Goal: Check status: Check status

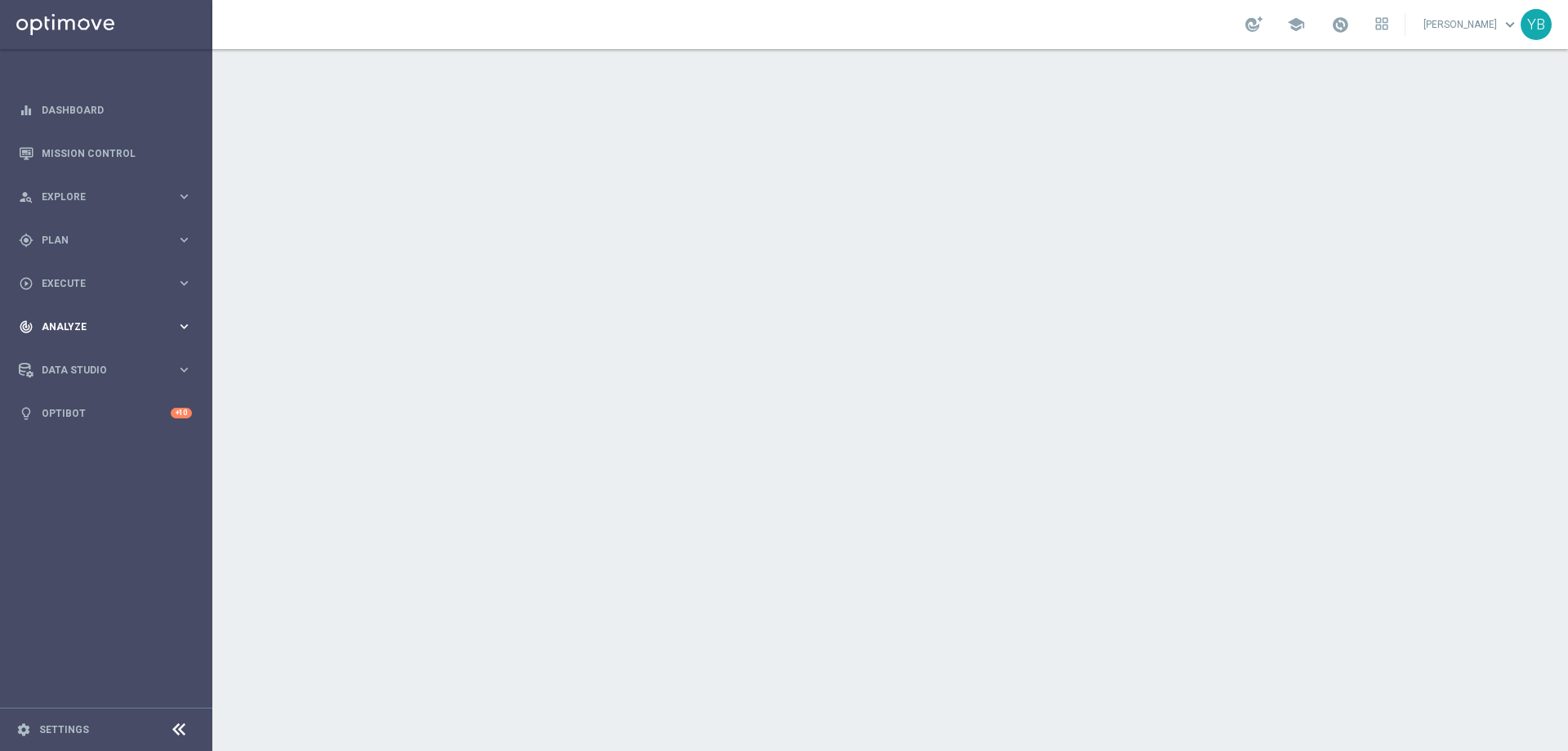
click at [172, 330] on span "Analyze" at bounding box center [109, 327] width 134 height 10
click at [95, 480] on link "BI Studio" at bounding box center [107, 482] width 127 height 13
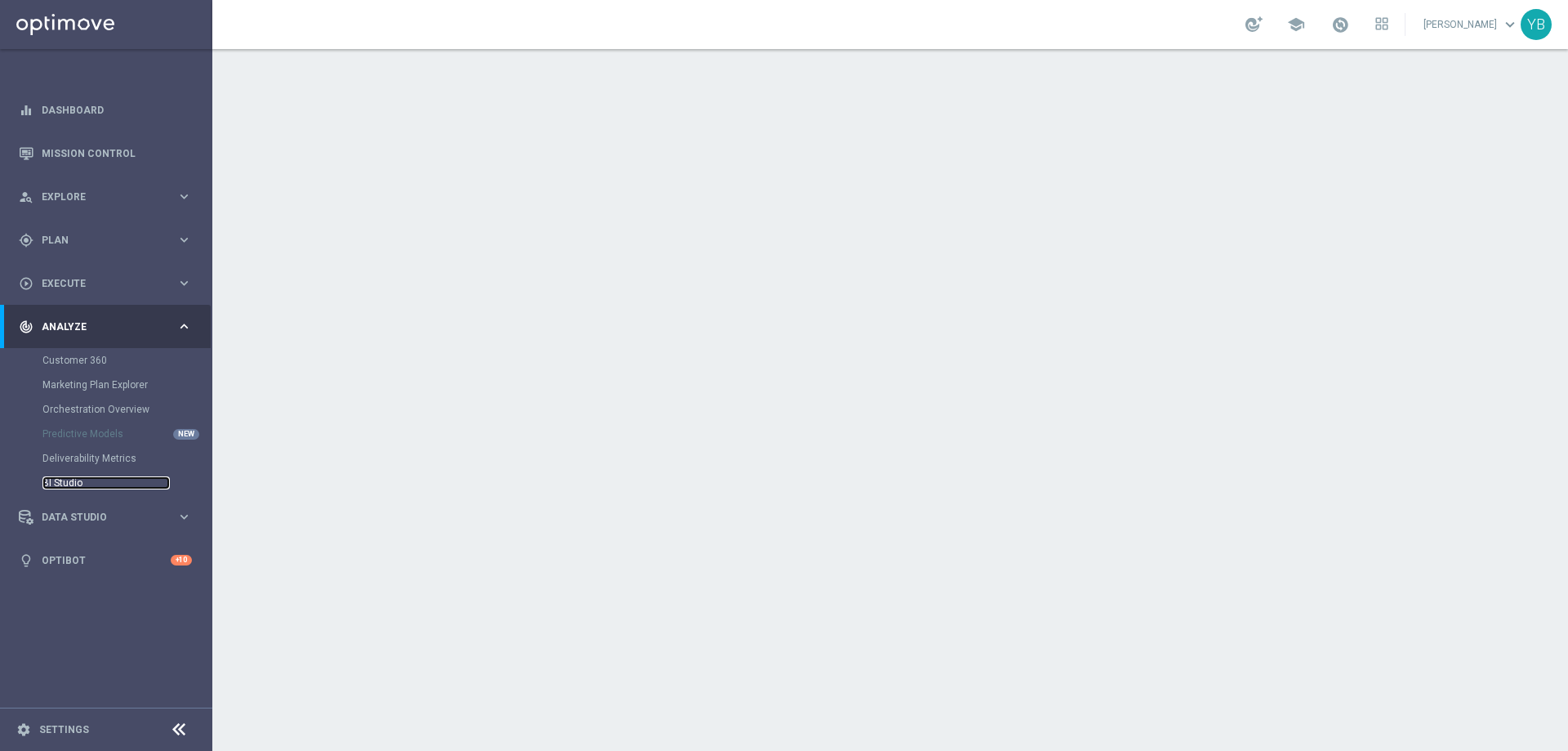
click at [73, 479] on link "BI Studio" at bounding box center [107, 482] width 127 height 13
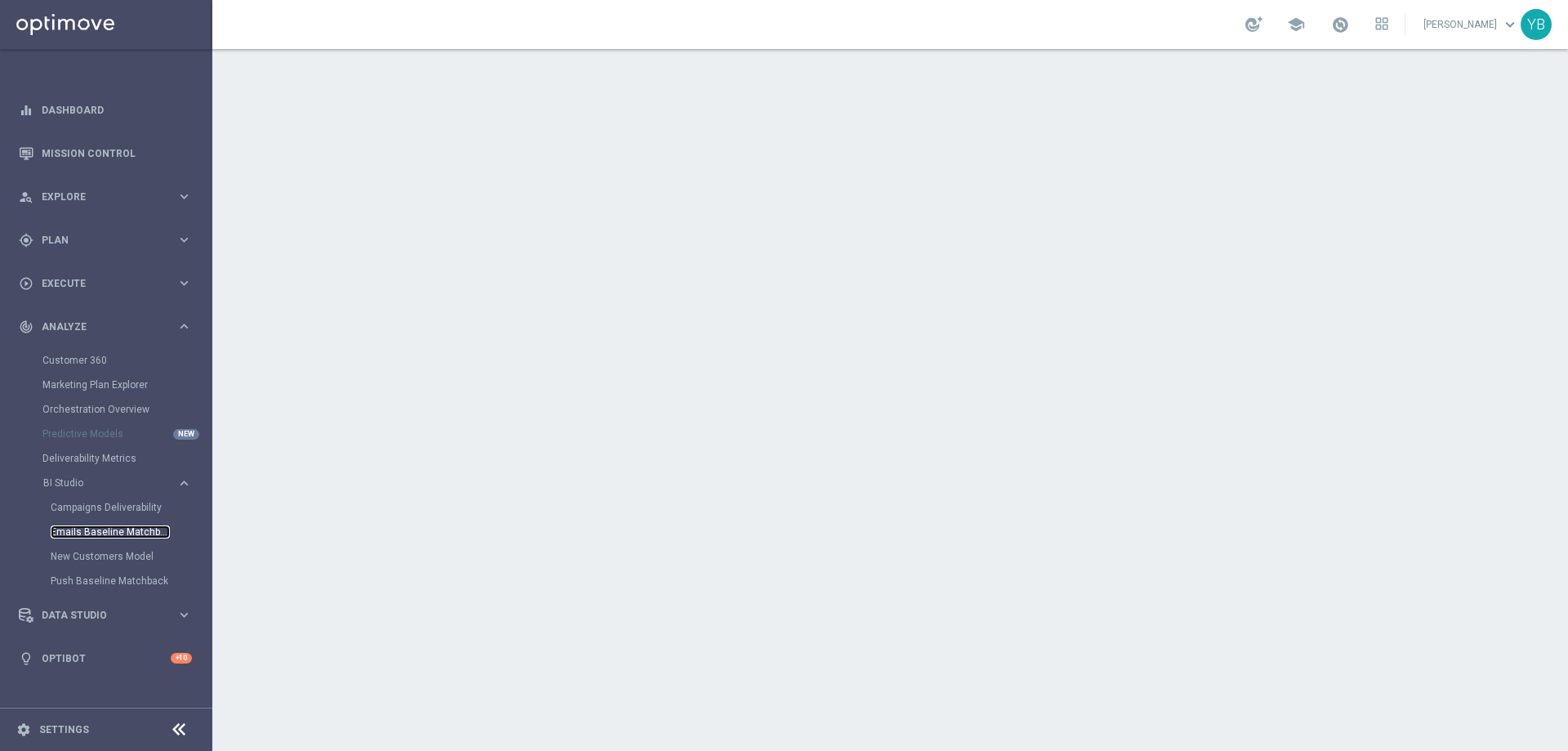
click at [82, 527] on link "Emails Baseline Matchback" at bounding box center [110, 531] width 120 height 13
click at [111, 153] on link "Mission Control" at bounding box center [117, 154] width 150 height 44
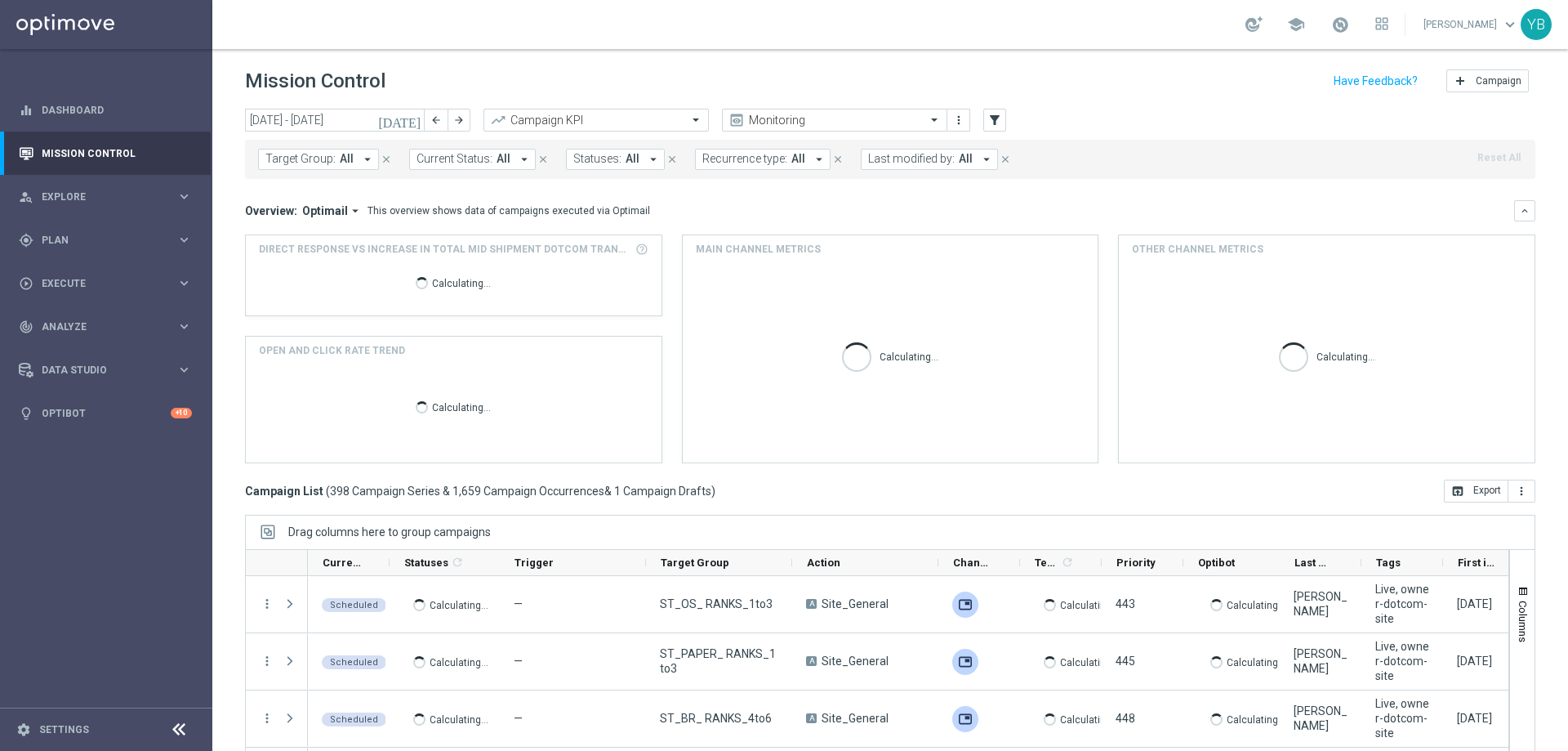
click at [410, 118] on icon "[DATE]" at bounding box center [400, 120] width 45 height 15
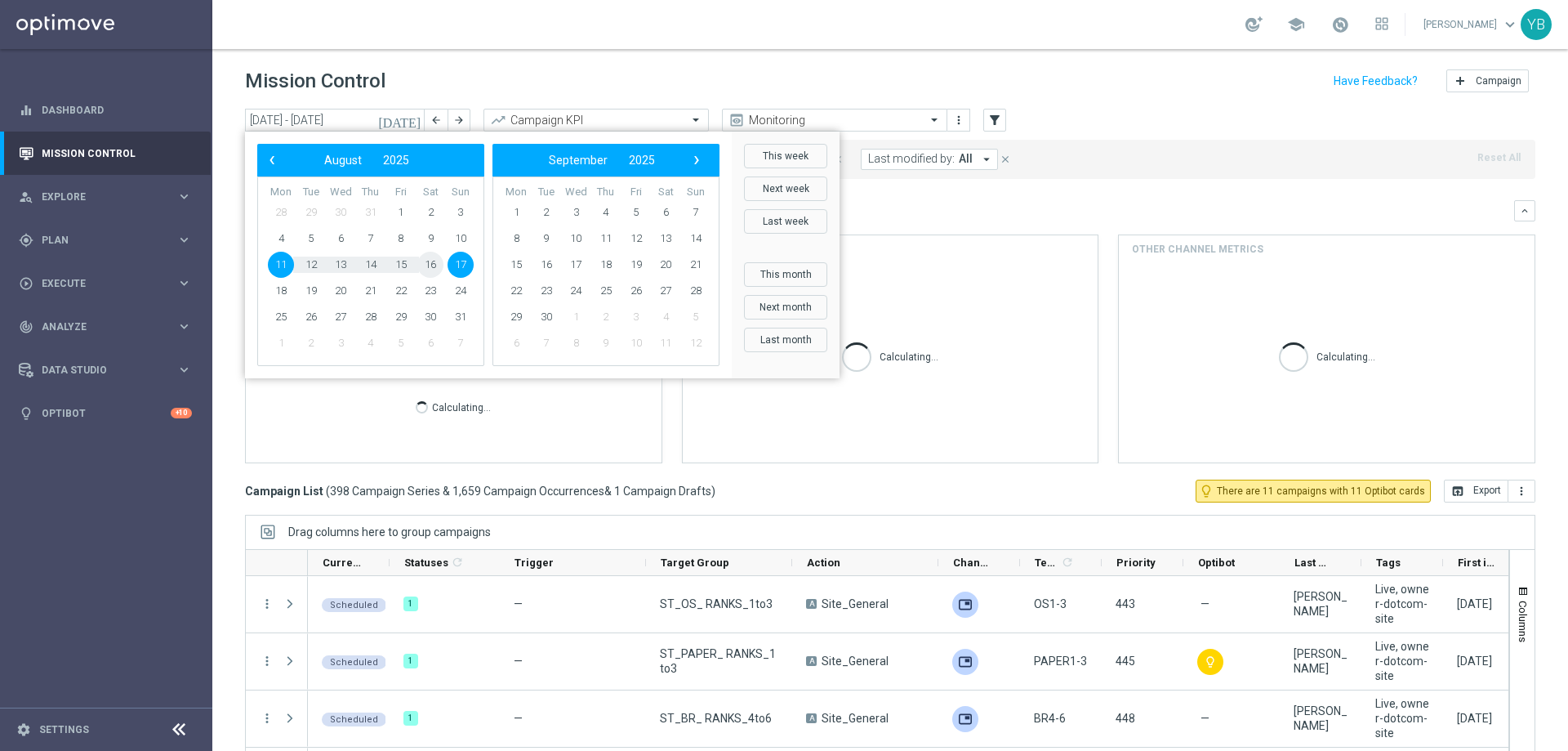
click at [437, 267] on span "16" at bounding box center [430, 265] width 26 height 26
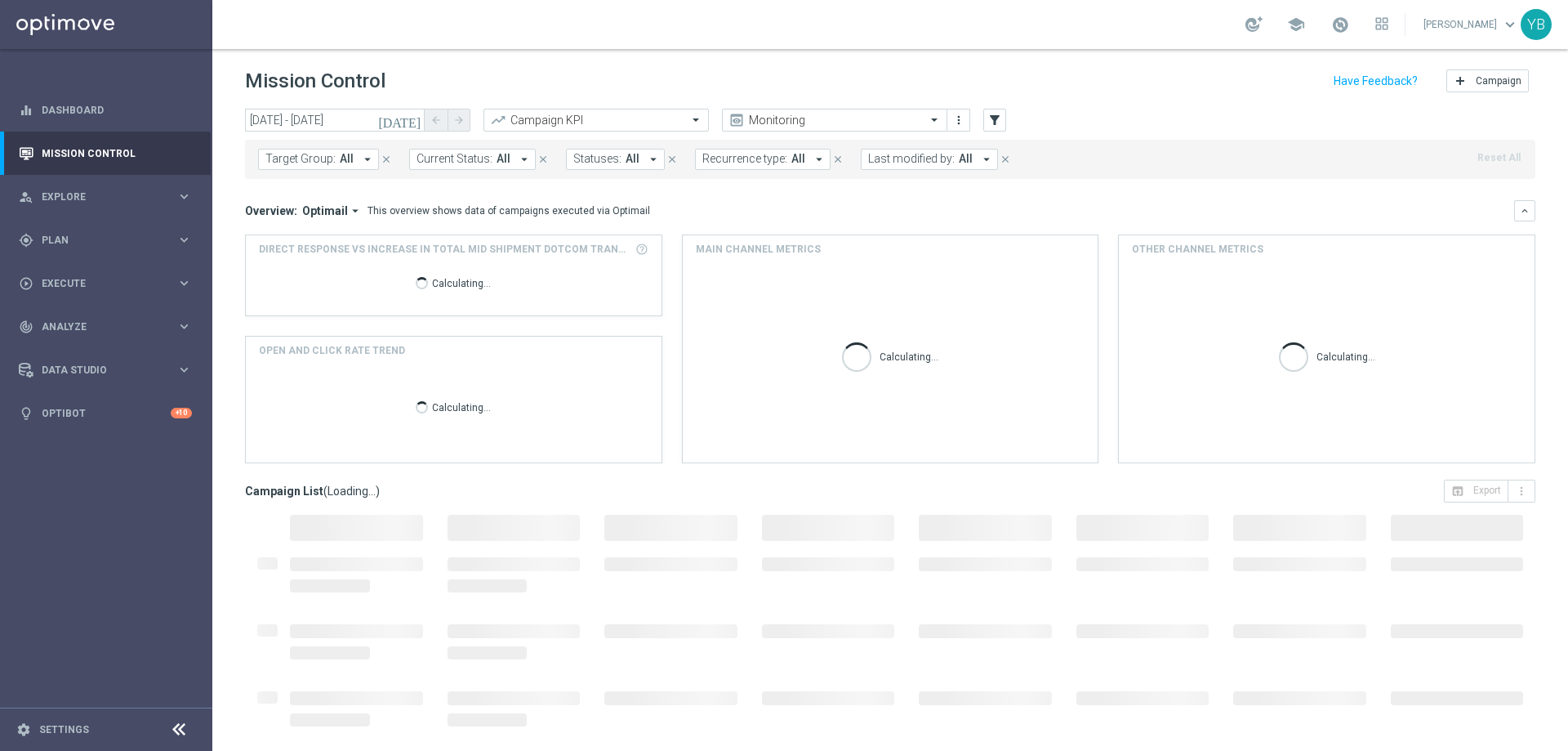
type input "[DATE] - [DATE]"
click at [354, 210] on icon "arrow_drop_down" at bounding box center [354, 210] width 15 height 15
click at [324, 230] on div "Analysis" at bounding box center [331, 236] width 98 height 23
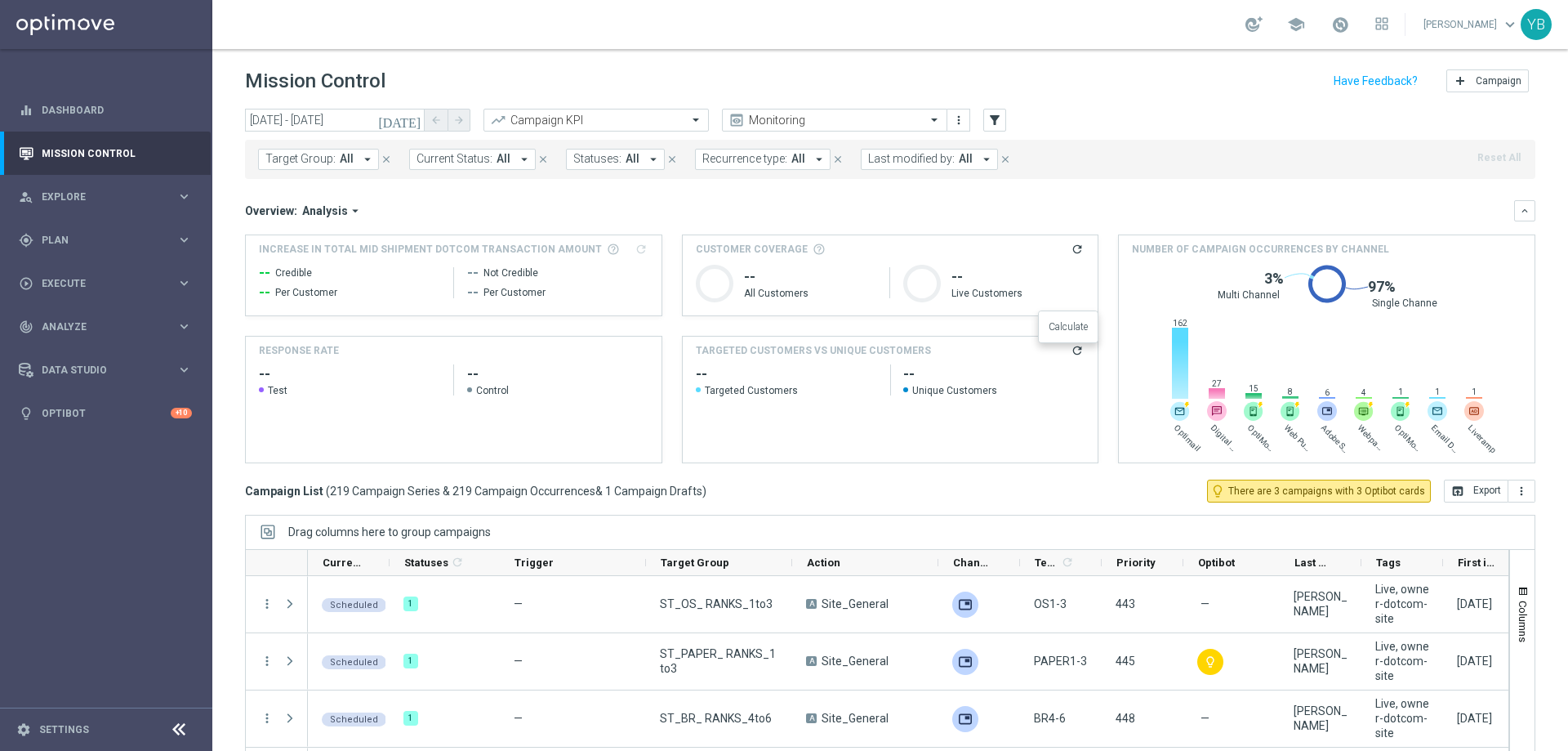
click at [1070, 353] on icon "refresh" at bounding box center [1076, 350] width 13 height 13
